Goal: Find specific page/section: Find specific page/section

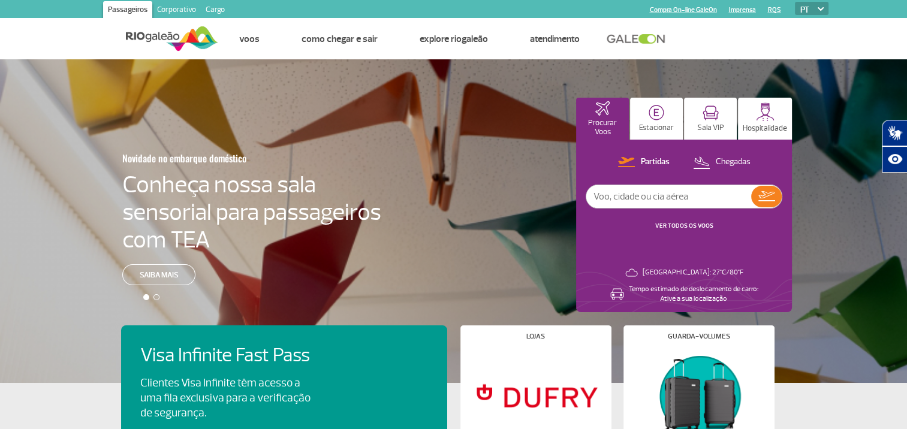
click at [177, 6] on link "Corporativo" at bounding box center [176, 10] width 49 height 19
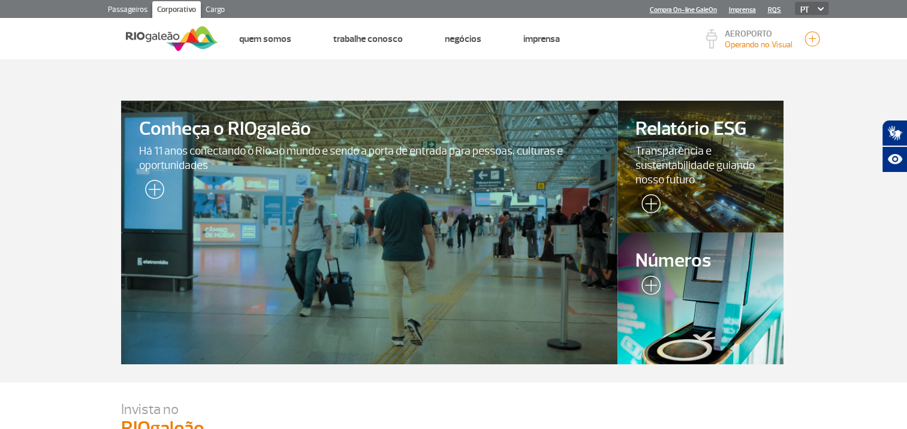
click at [97, 162] on section "Conheça o RIOgaleão Há 11 anos conectando o Rio ao mundo e sendo a porta de ent…" at bounding box center [453, 220] width 907 height 323
click at [218, 14] on link "Cargo" at bounding box center [215, 10] width 29 height 19
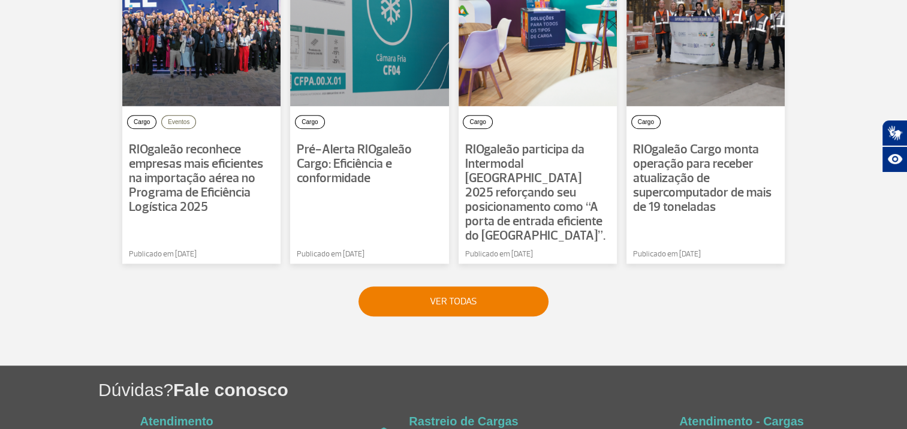
scroll to position [1020, 0]
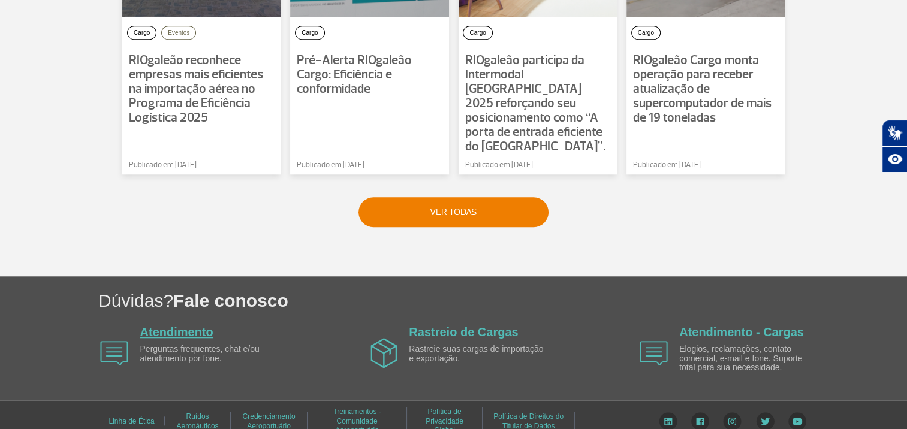
click at [187, 326] on link "Atendimento" at bounding box center [176, 332] width 73 height 13
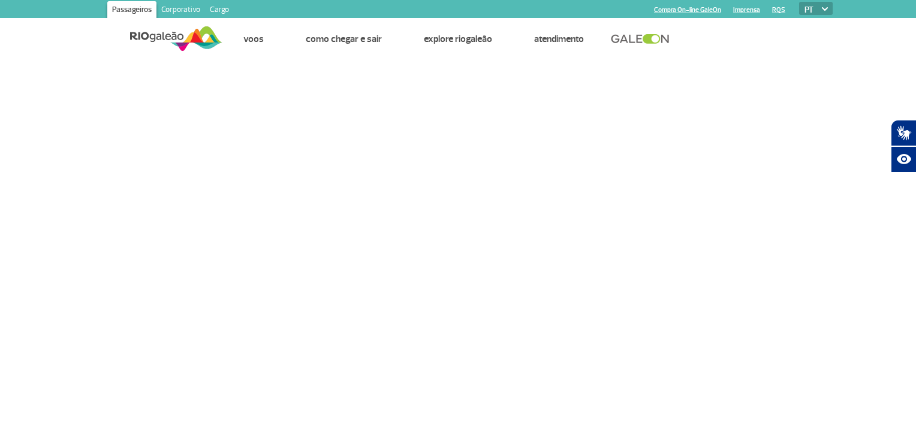
click at [663, 38] on link at bounding box center [643, 39] width 65 height 11
